Goal: Task Accomplishment & Management: Manage account settings

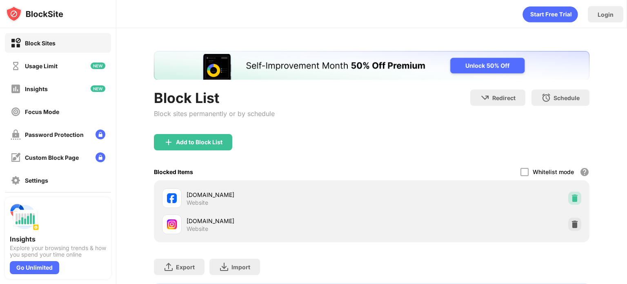
click at [571, 199] on img at bounding box center [575, 198] width 8 height 8
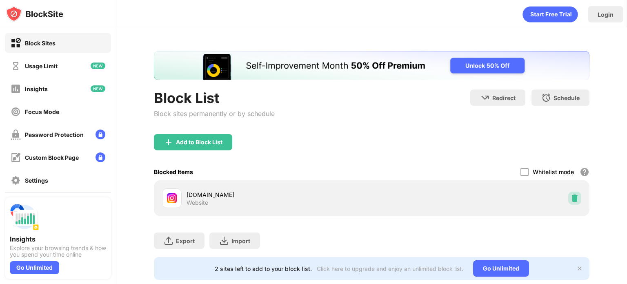
click at [571, 199] on img at bounding box center [575, 198] width 8 height 8
